Goal: Task Accomplishment & Management: Manage account settings

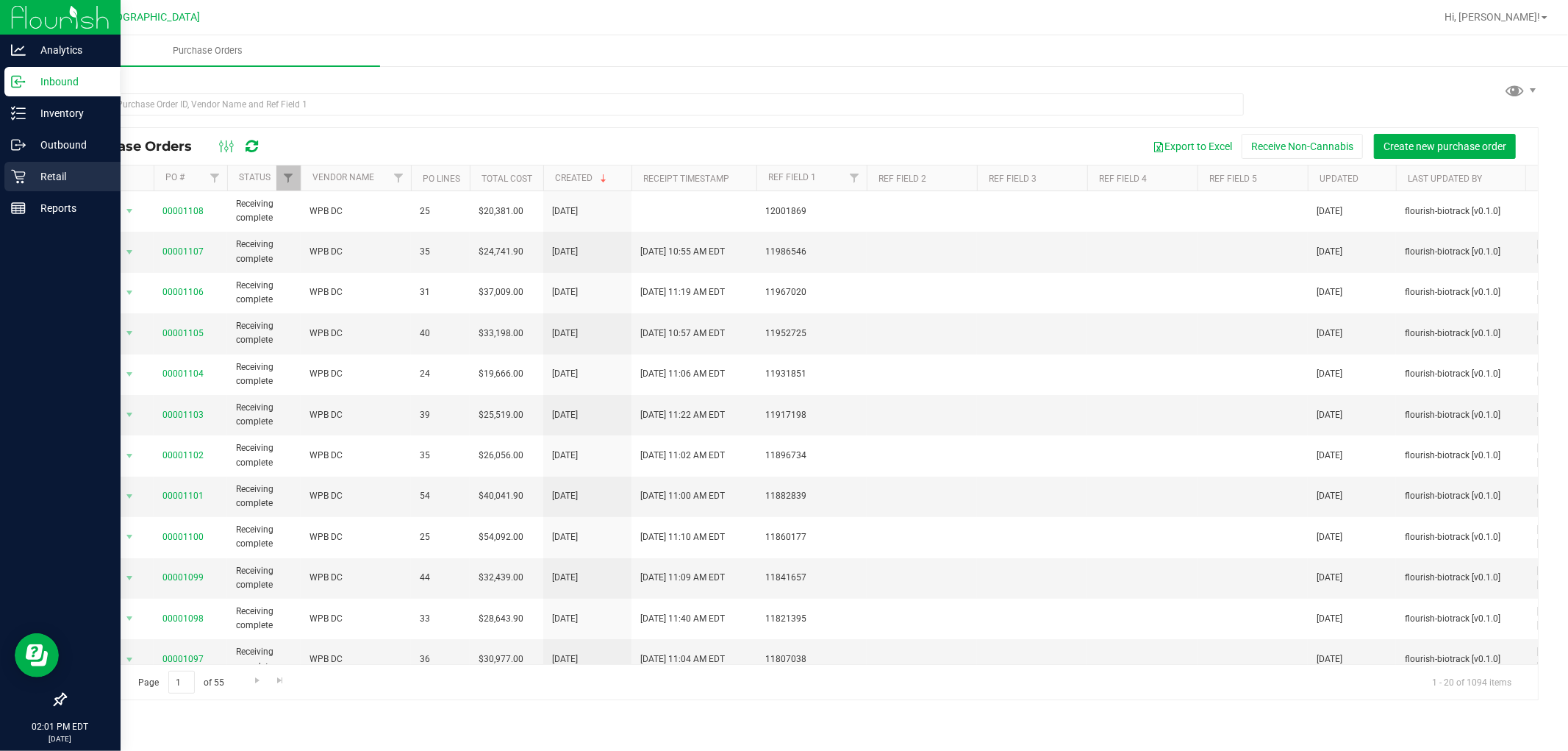
click at [27, 186] on div "Retail" at bounding box center [62, 177] width 116 height 30
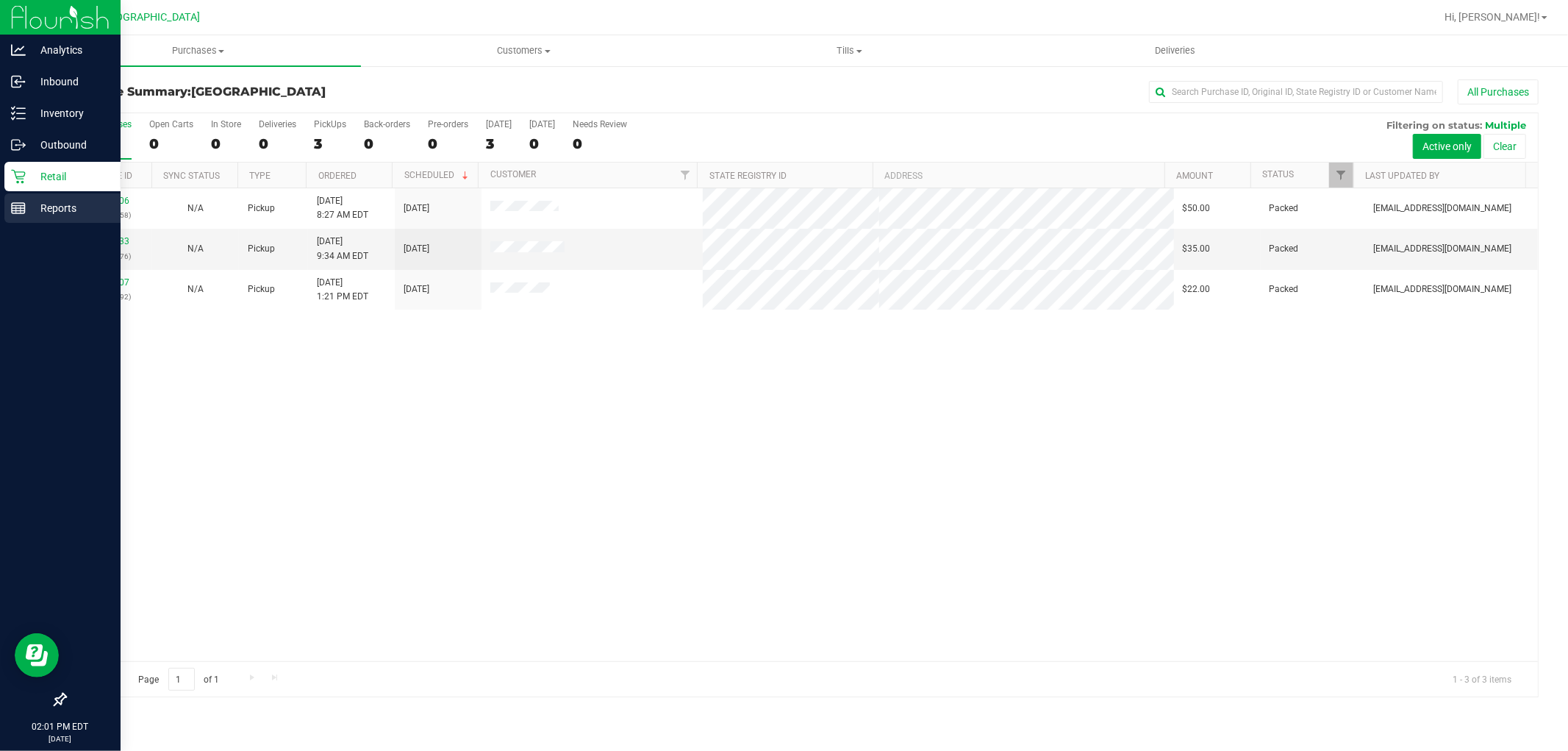
click at [84, 208] on p "Reports" at bounding box center [69, 207] width 88 height 18
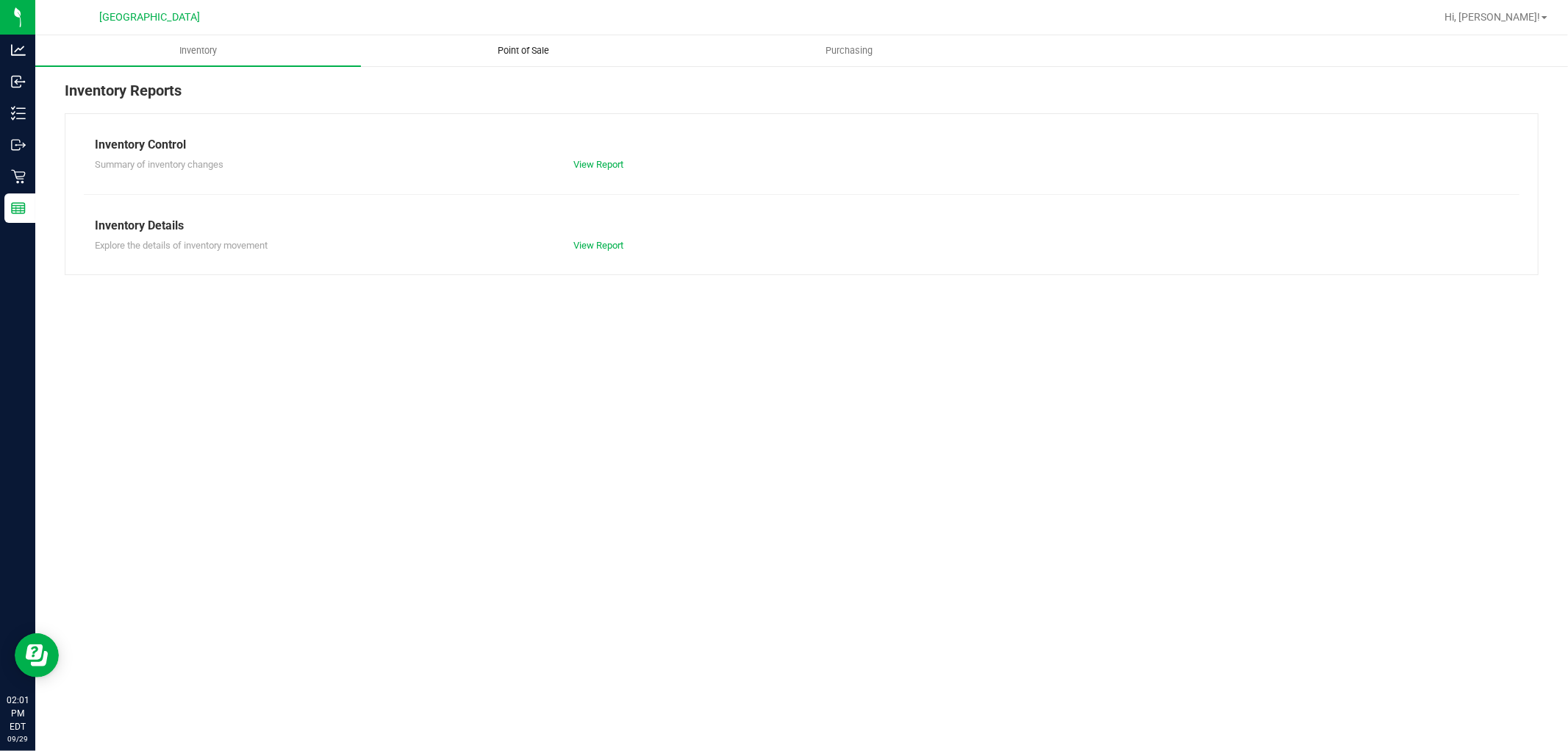
click at [537, 50] on span "Point of Sale" at bounding box center [524, 51] width 91 height 13
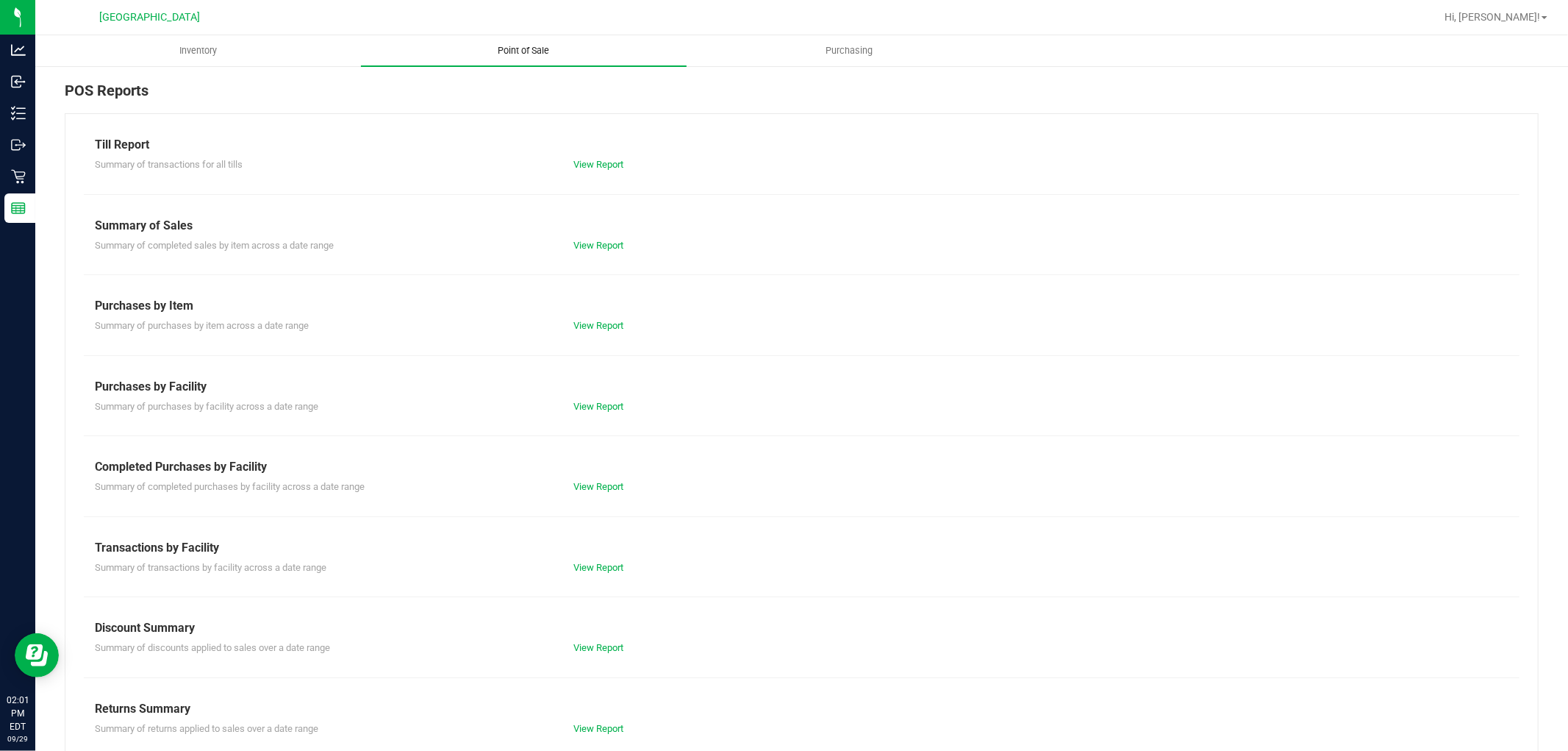
click at [588, 483] on link "View Report" at bounding box center [598, 486] width 50 height 11
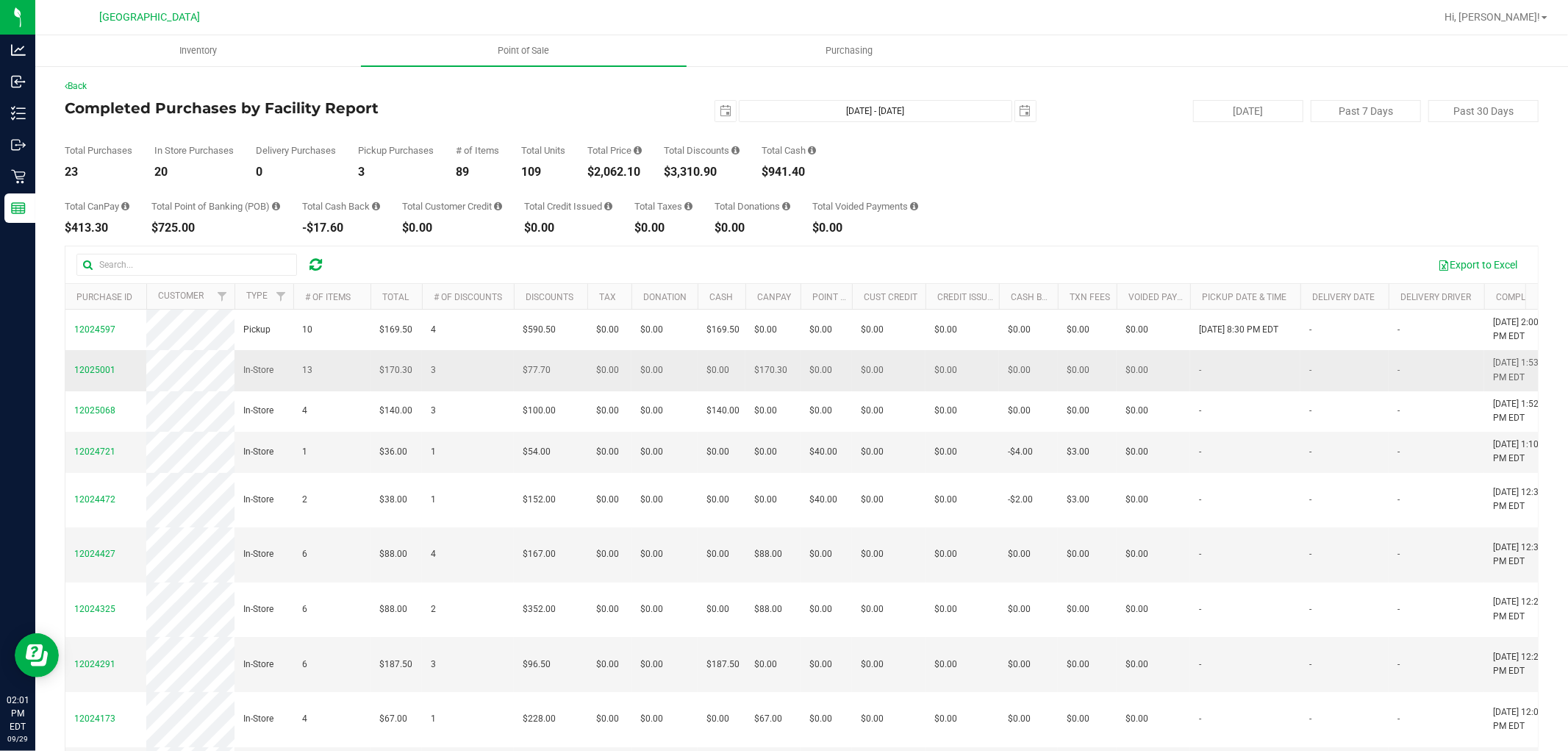
drag, startPoint x: 1278, startPoint y: 494, endPoint x: 246, endPoint y: 362, distance: 1040.4
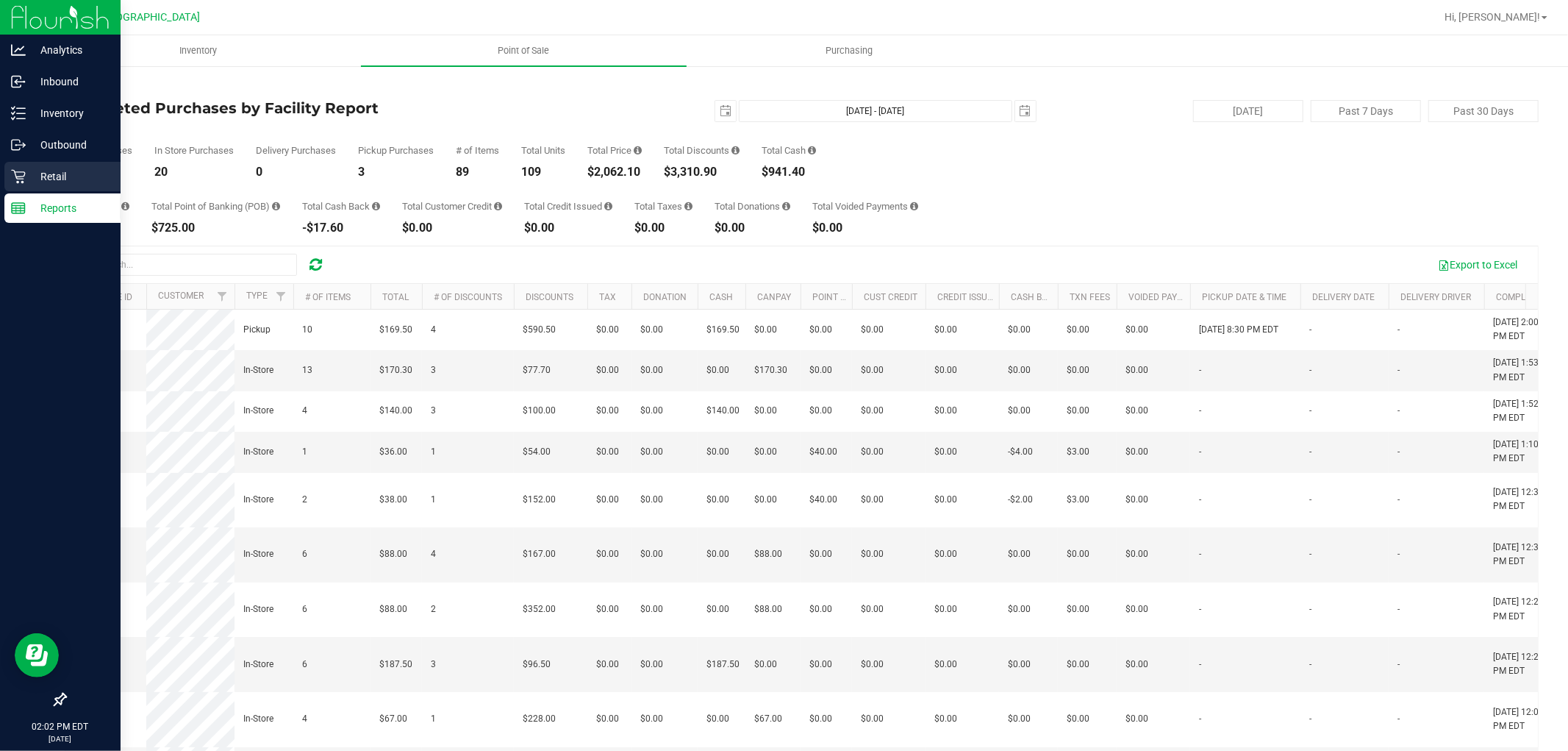
click at [19, 177] on icon at bounding box center [19, 177] width 15 height 15
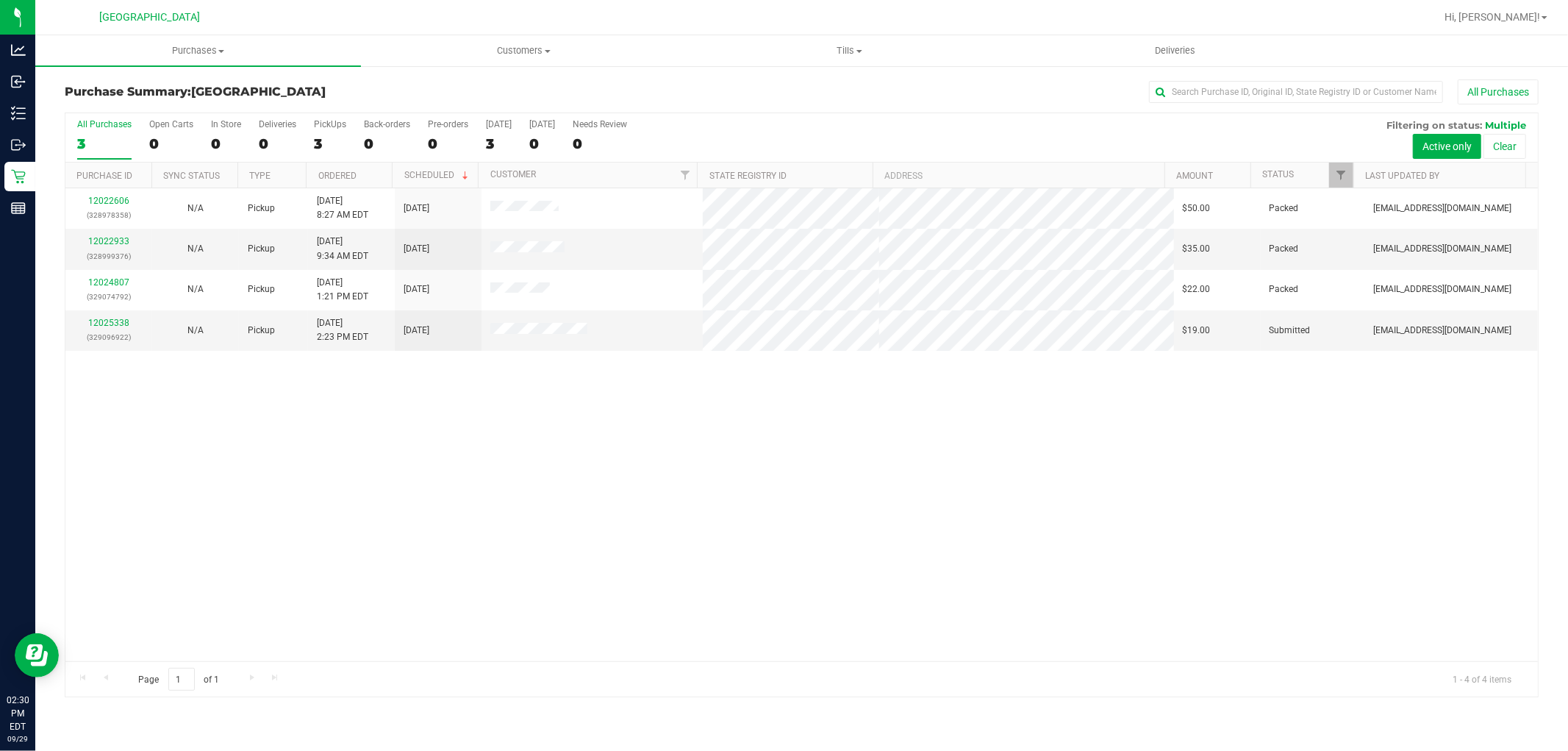
click at [241, 391] on div "12022606 (328978358) N/A Pickup [DATE] 8:27 AM EDT 9/29/2025 $50.00 Packed [EMA…" at bounding box center [802, 424] width 1473 height 472
click at [115, 323] on link "12025338" at bounding box center [108, 322] width 41 height 10
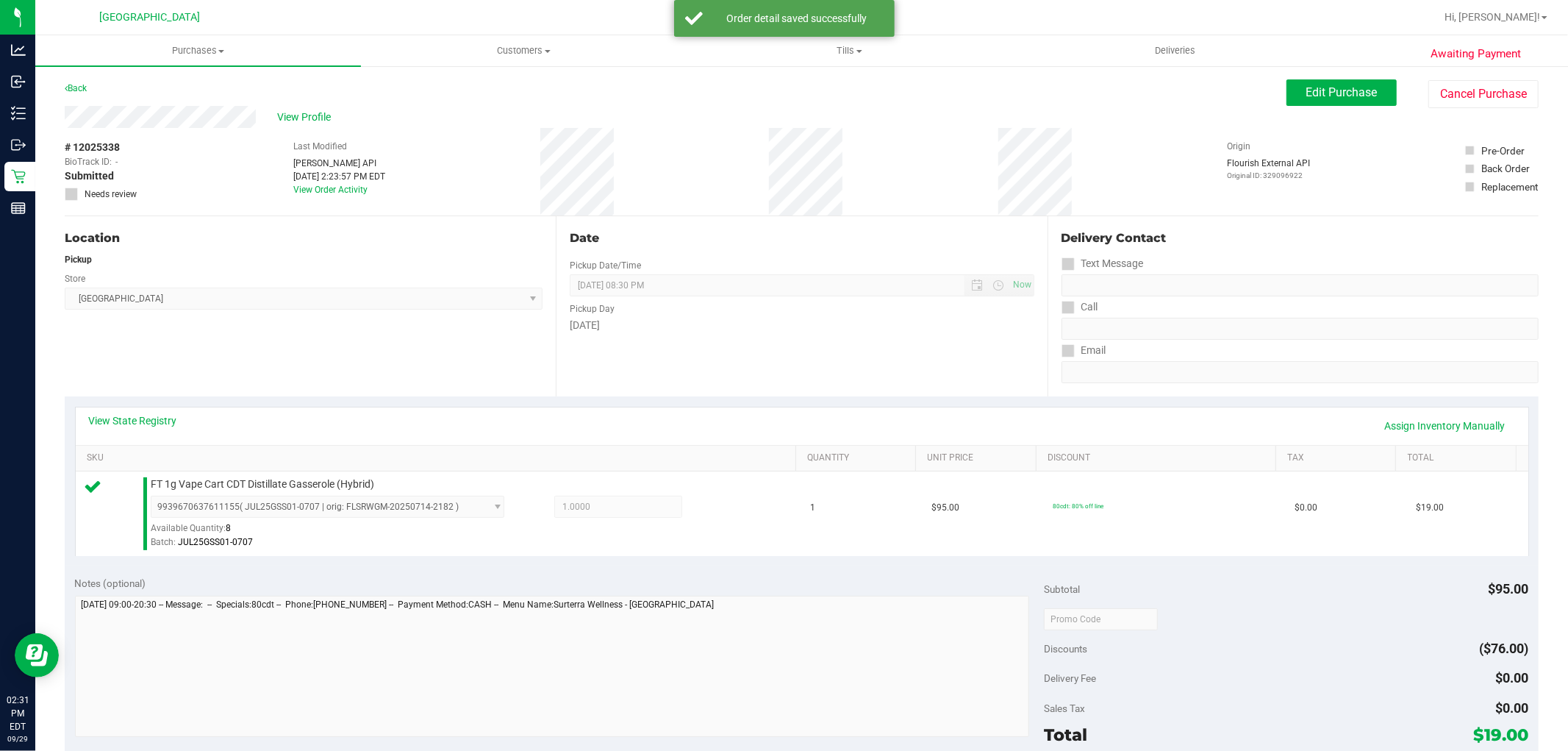
scroll to position [452, 0]
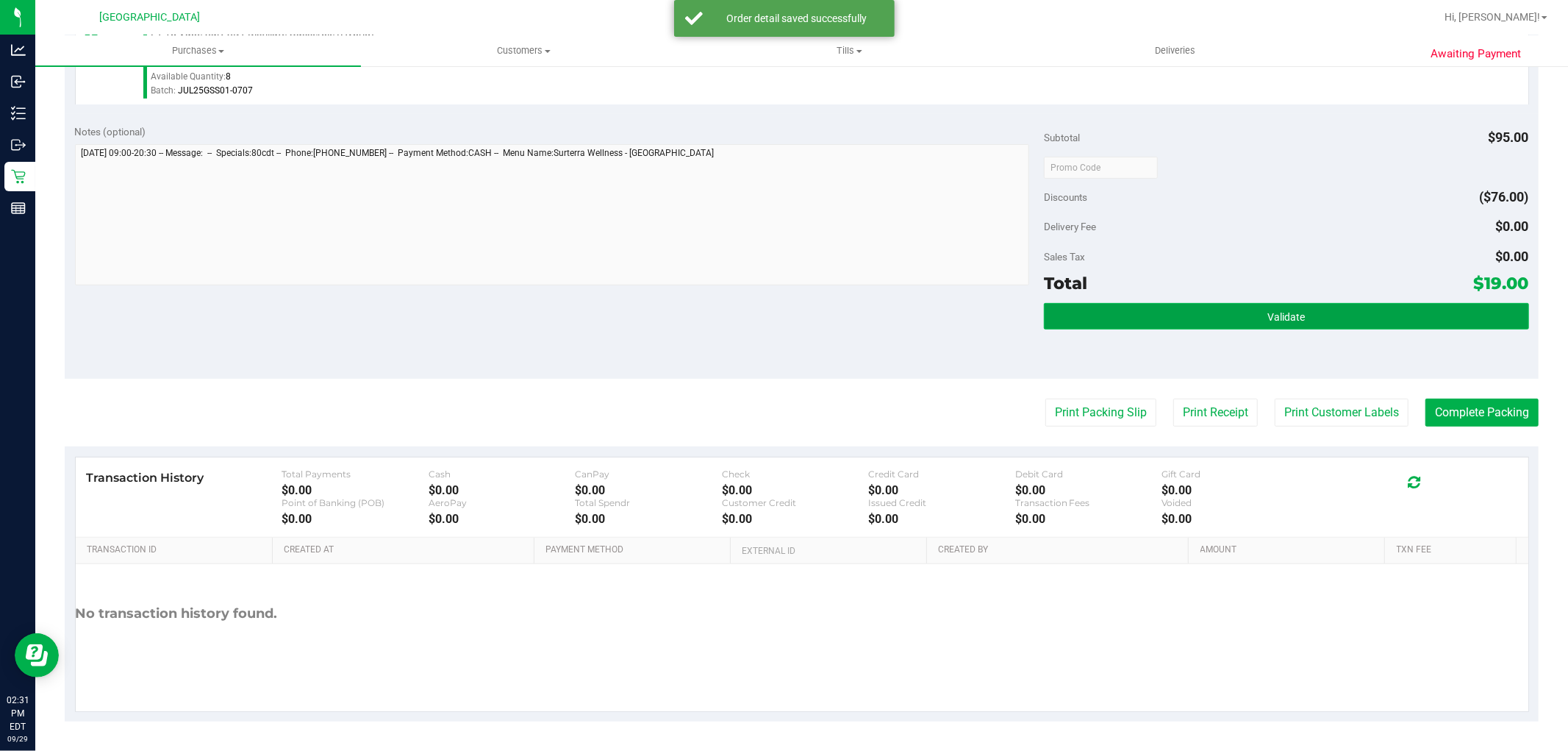
click at [1309, 303] on button "Validate" at bounding box center [1286, 316] width 484 height 27
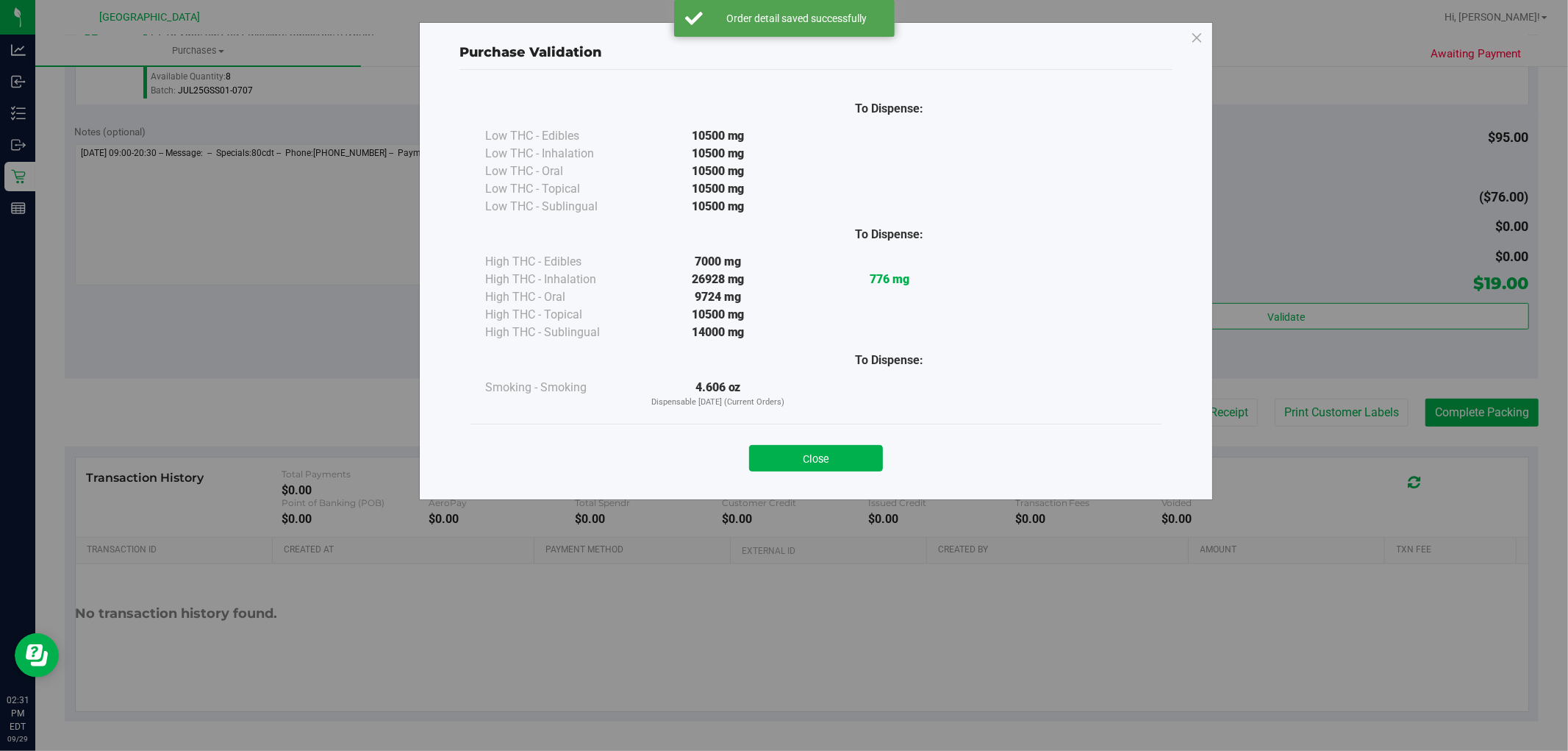
click at [1311, 395] on div "Purchase Validation To Dispense: Low THC - Edibles 10500 mg" at bounding box center [789, 375] width 1579 height 751
click at [897, 432] on div "Close" at bounding box center [816, 453] width 691 height 59
click at [872, 469] on button "Close" at bounding box center [816, 457] width 133 height 27
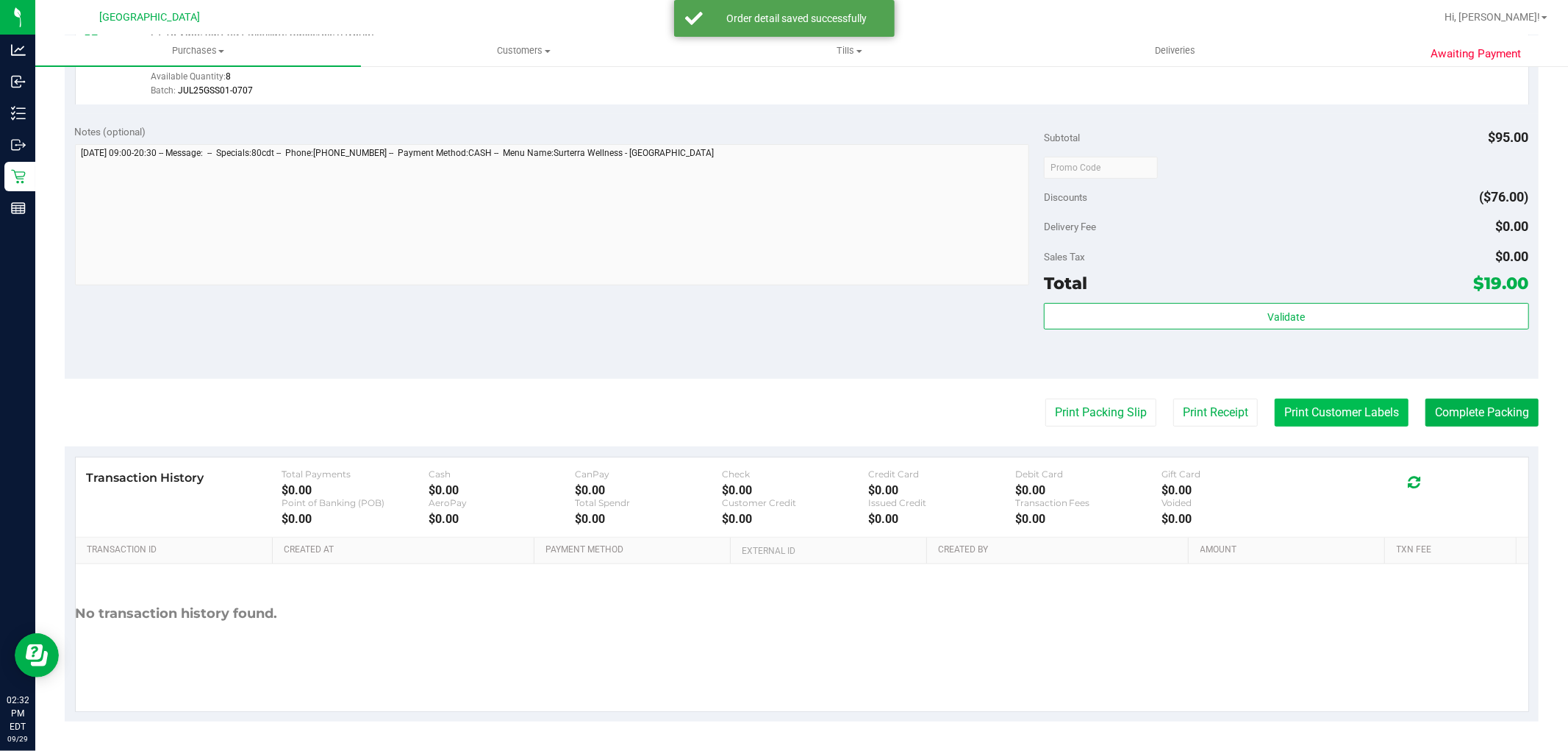
click at [1336, 405] on button "Print Customer Labels" at bounding box center [1342, 412] width 133 height 28
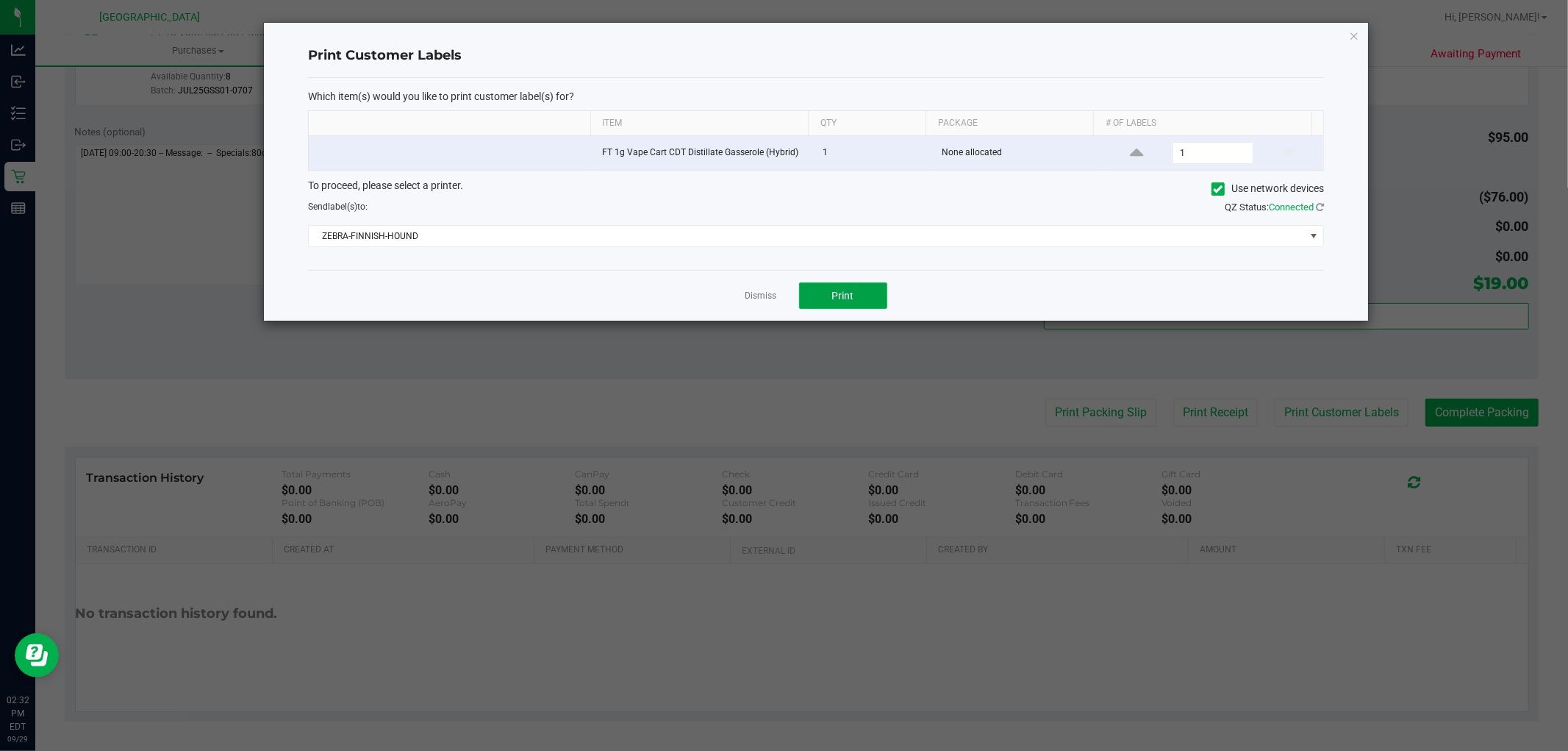
click at [860, 295] on button "Print" at bounding box center [843, 295] width 88 height 27
click at [763, 296] on link "Dismiss" at bounding box center [761, 295] width 31 height 12
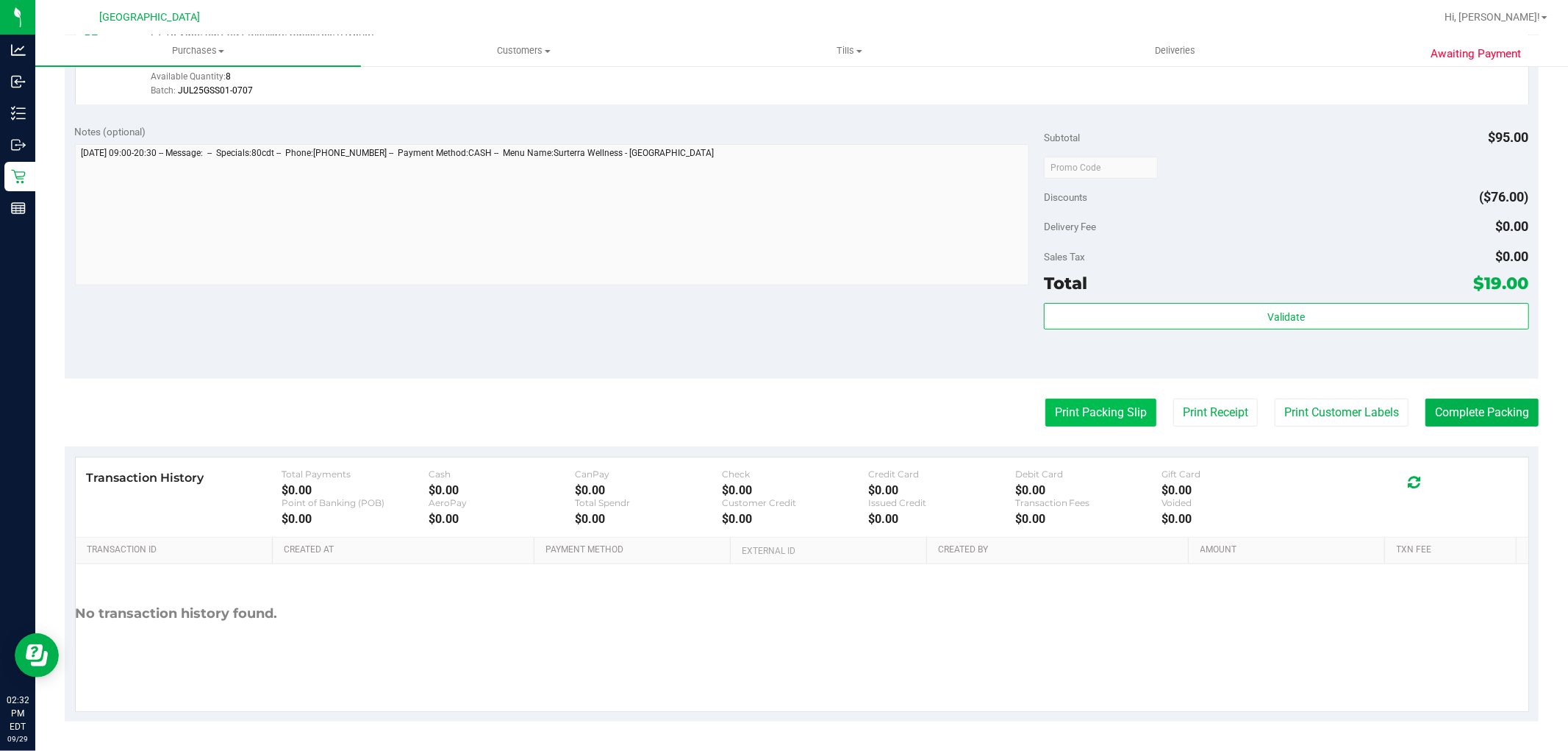
click at [1068, 398] on button "Print Packing Slip" at bounding box center [1101, 412] width 111 height 28
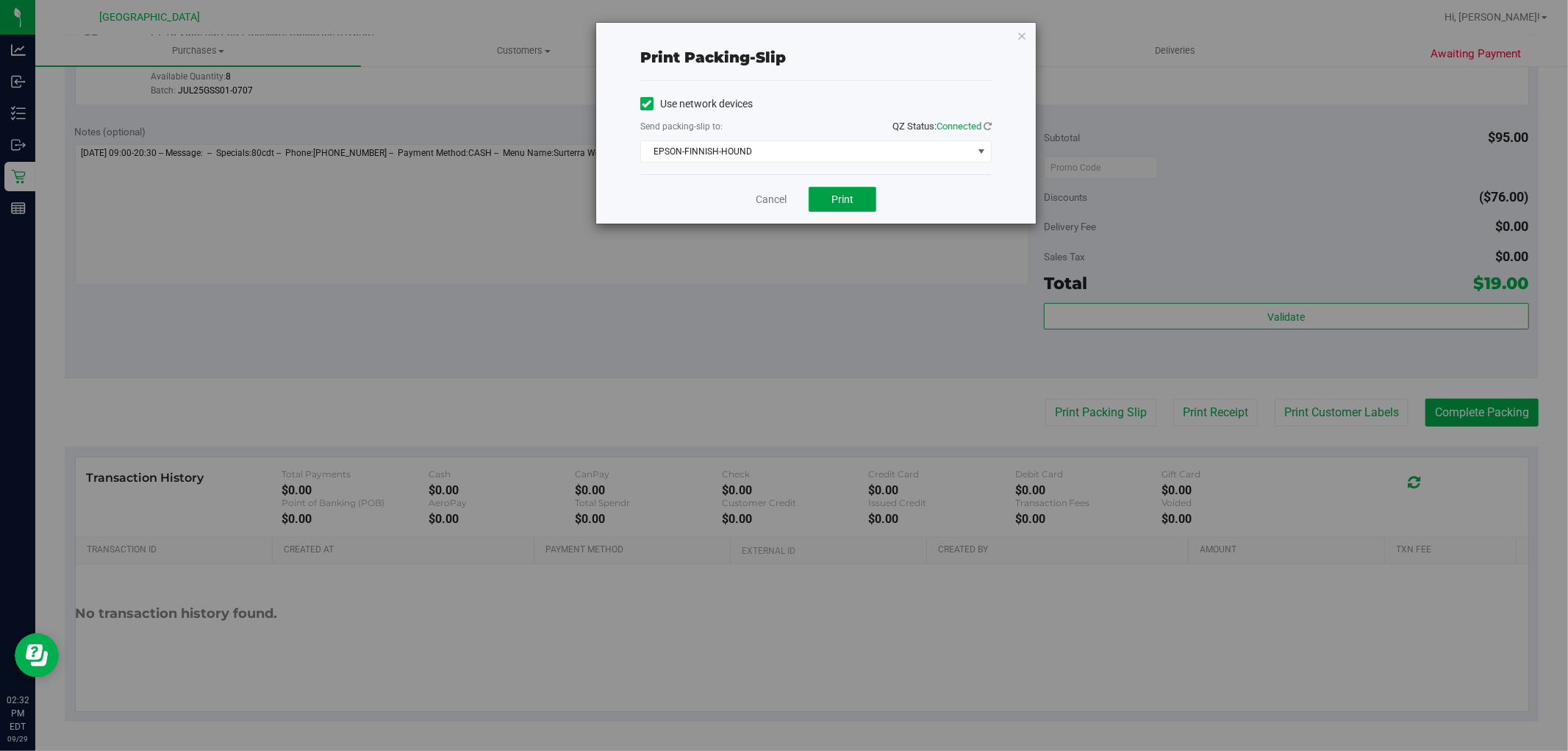
click at [866, 202] on button "Print" at bounding box center [842, 199] width 68 height 25
click at [761, 199] on link "Cancel" at bounding box center [771, 199] width 31 height 16
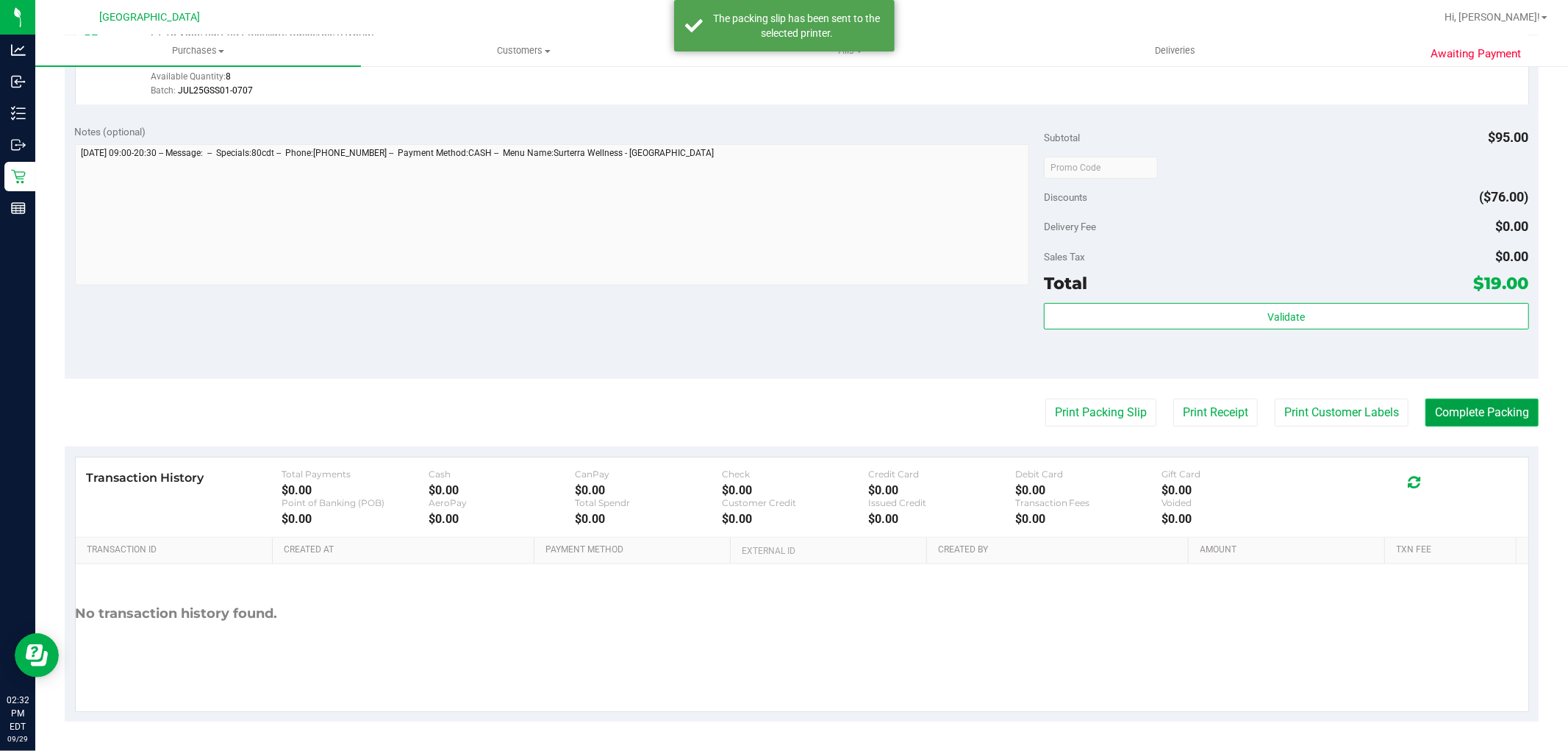
click at [1504, 416] on button "Complete Packing" at bounding box center [1482, 412] width 113 height 28
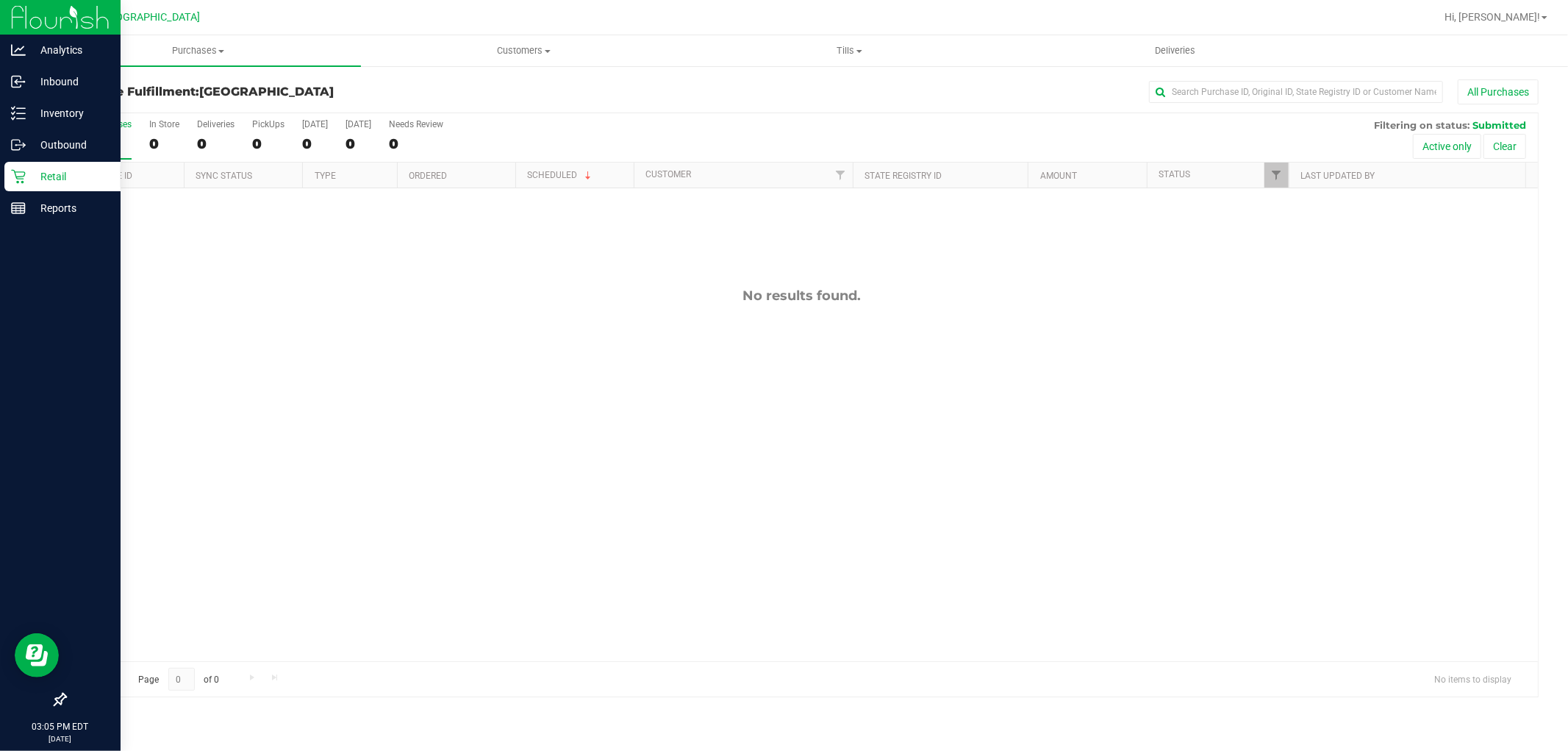
click at [30, 177] on p "Retail" at bounding box center [69, 176] width 88 height 18
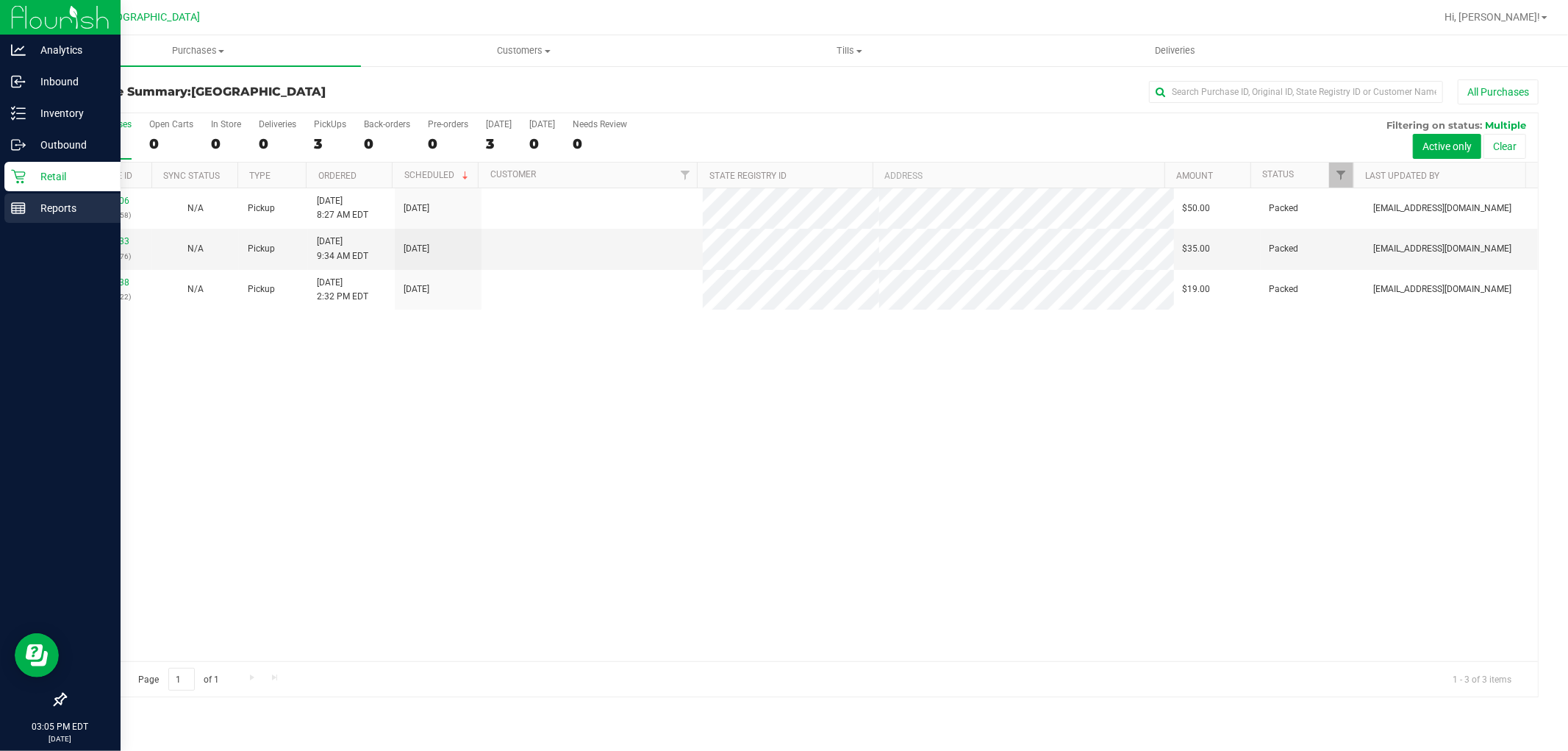
click at [24, 207] on rect at bounding box center [19, 207] width 13 height 10
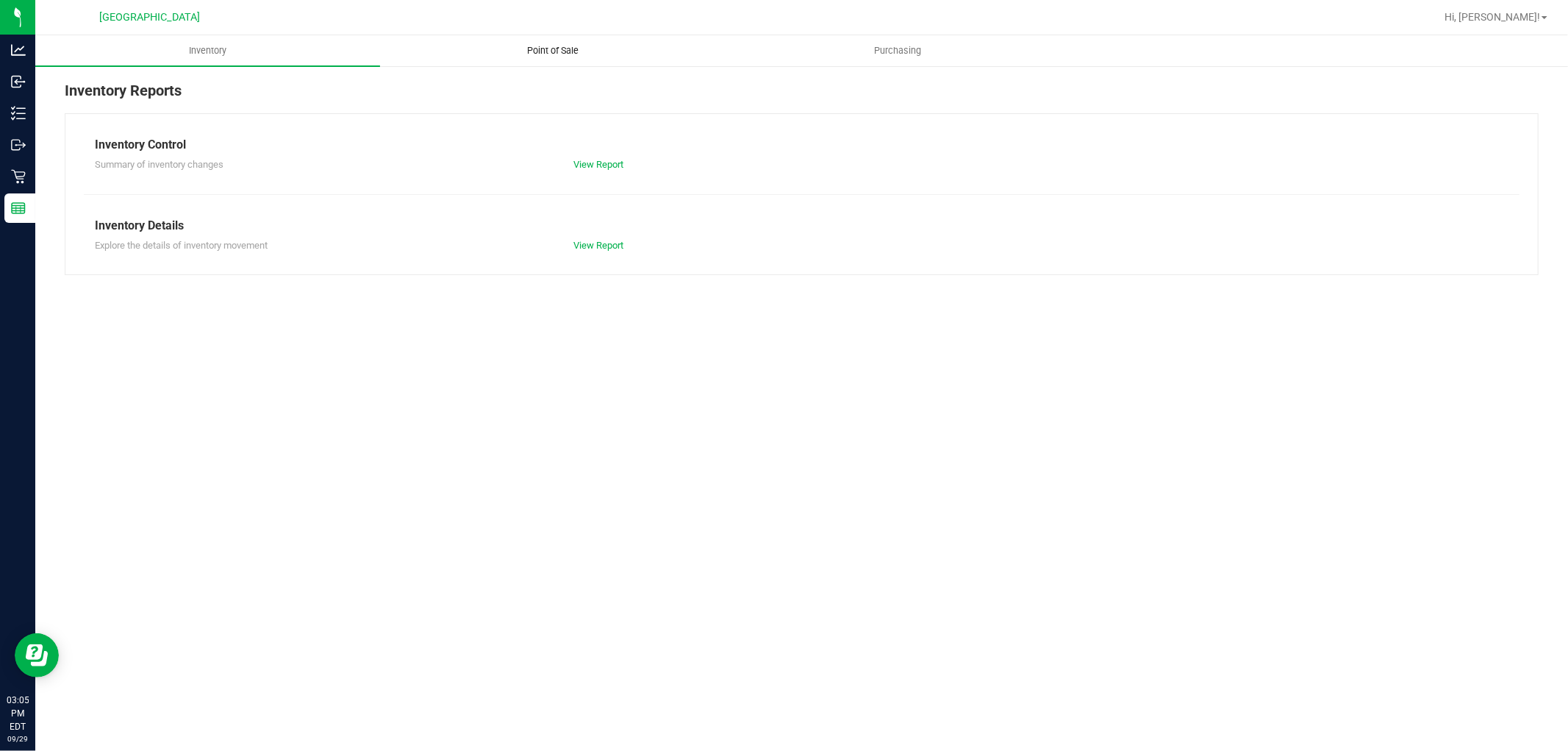
click at [571, 48] on span "Point of Sale" at bounding box center [553, 51] width 91 height 13
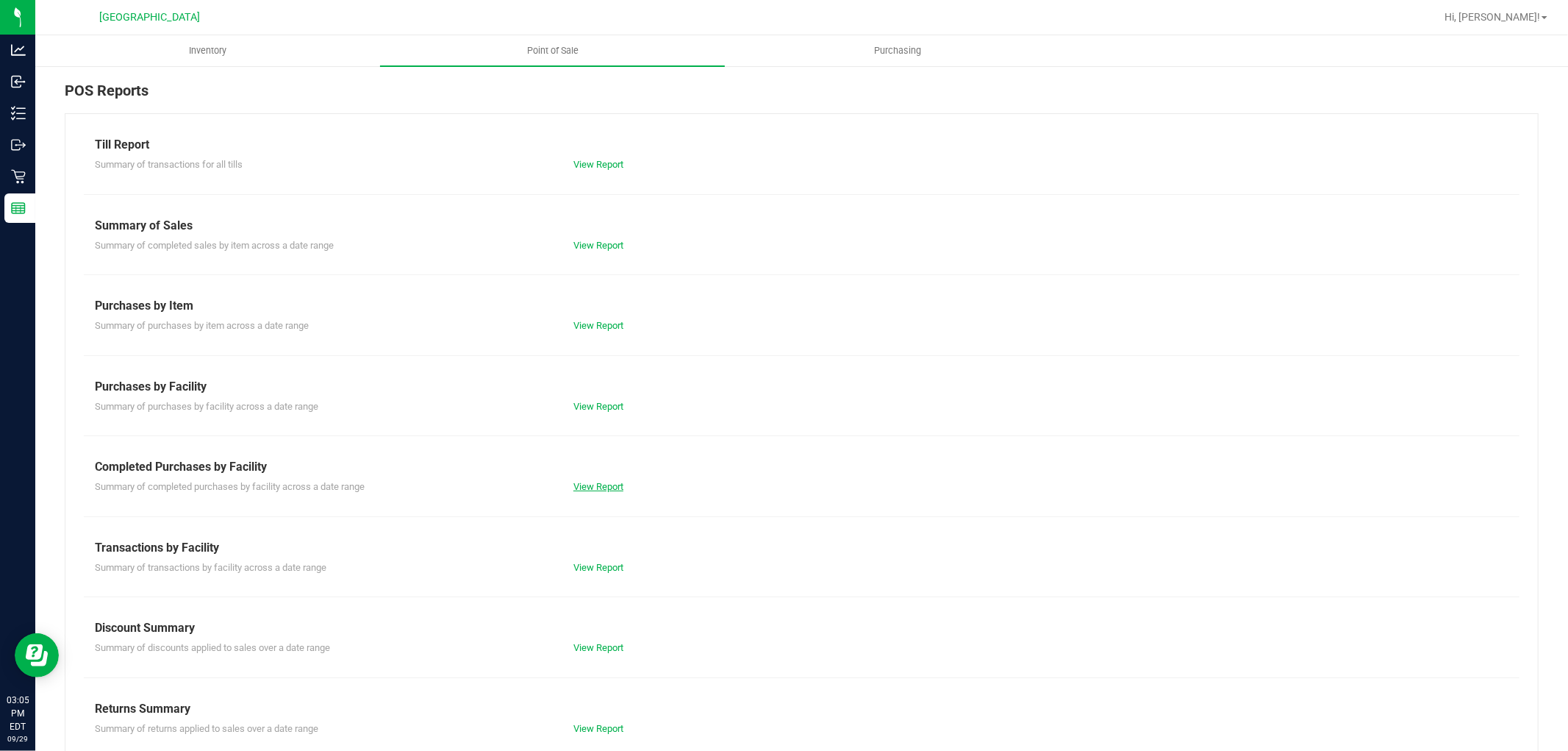
click at [578, 483] on link "View Report" at bounding box center [598, 486] width 50 height 11
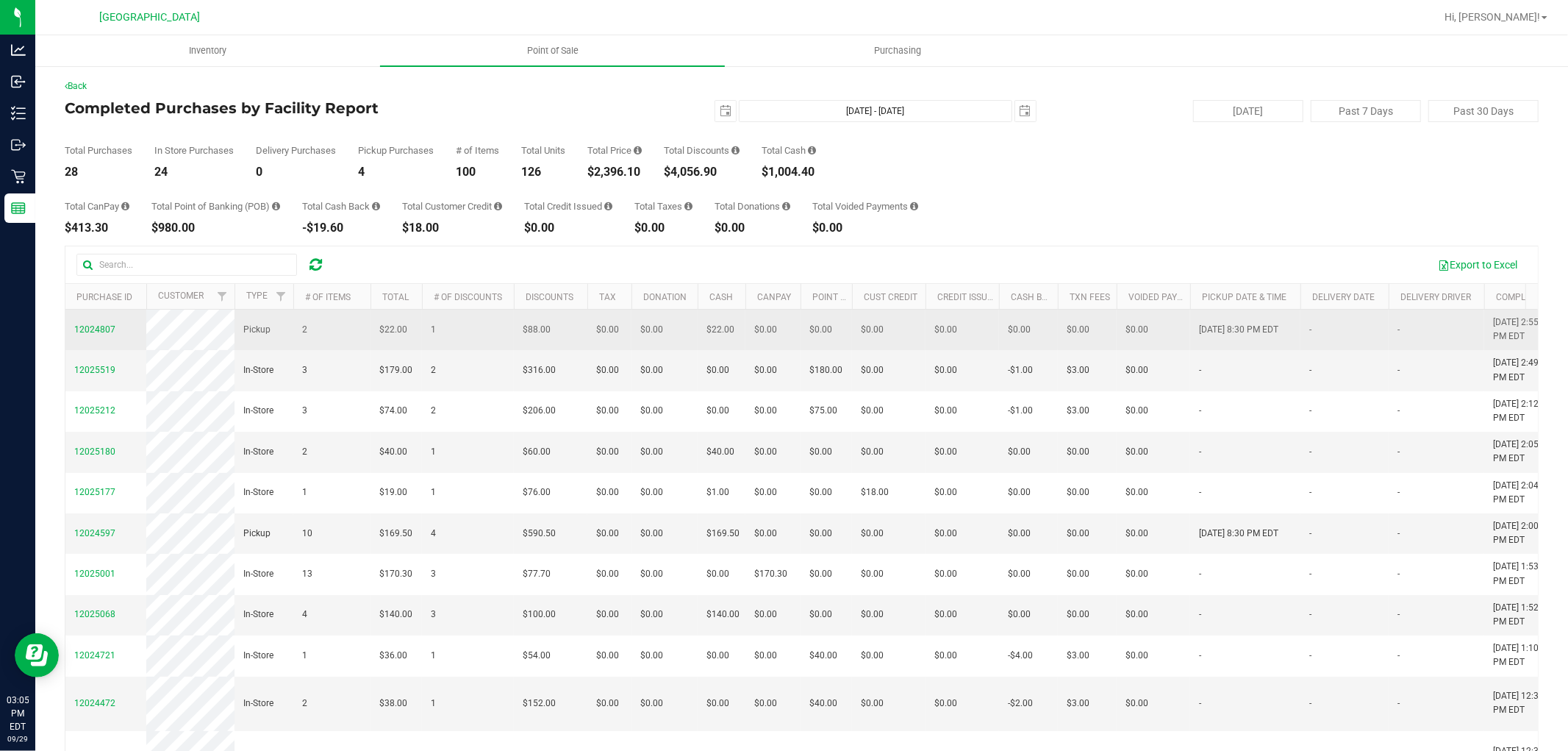
drag, startPoint x: 886, startPoint y: 513, endPoint x: 131, endPoint y: 346, distance: 773.2
